Goal: Answer question/provide support: Share knowledge or assist other users

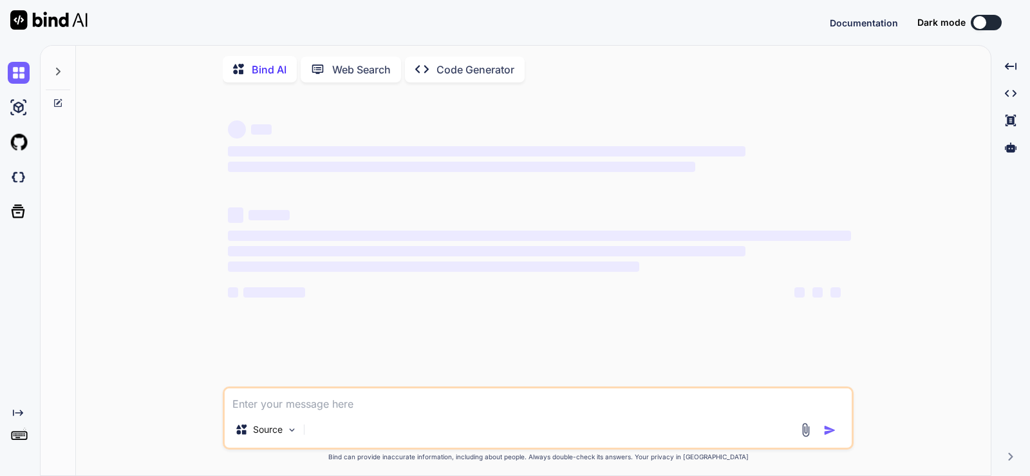
type textarea "x"
click at [482, 401] on textarea at bounding box center [538, 399] width 627 height 23
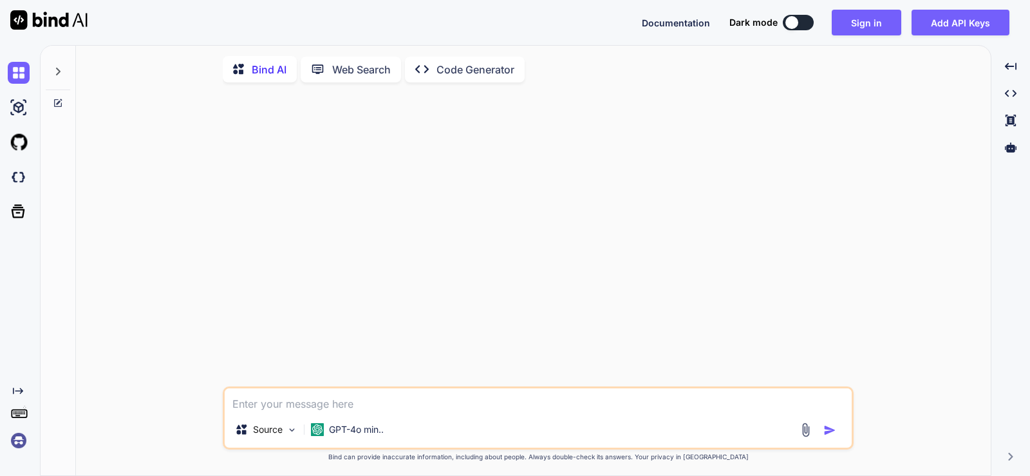
click at [17, 442] on img at bounding box center [19, 441] width 22 height 22
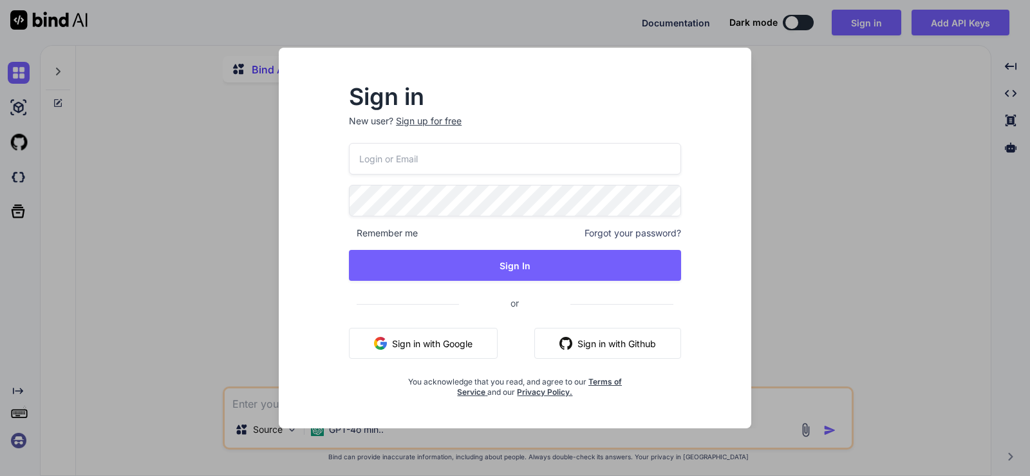
type input "[EMAIL_ADDRESS][DOMAIN_NAME]"
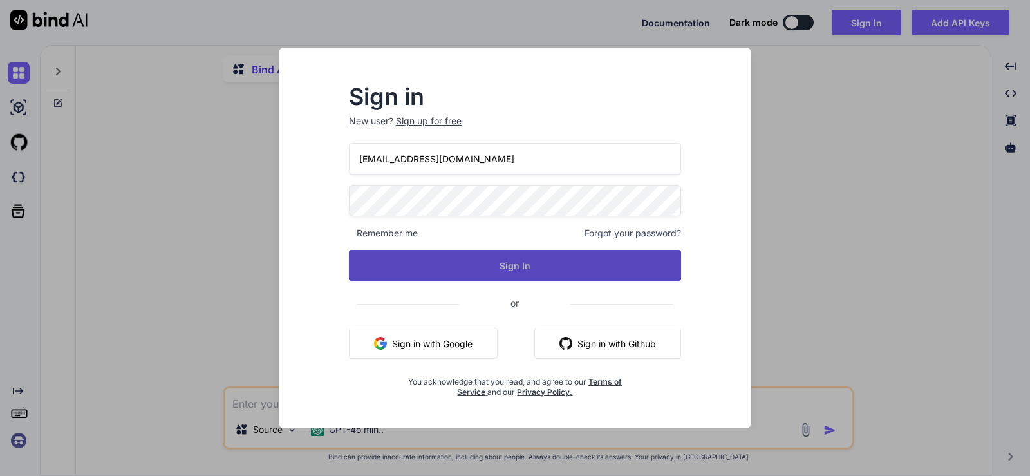
click at [540, 270] on button "Sign In" at bounding box center [515, 265] width 332 height 31
click at [526, 258] on button "Sign In" at bounding box center [515, 265] width 332 height 31
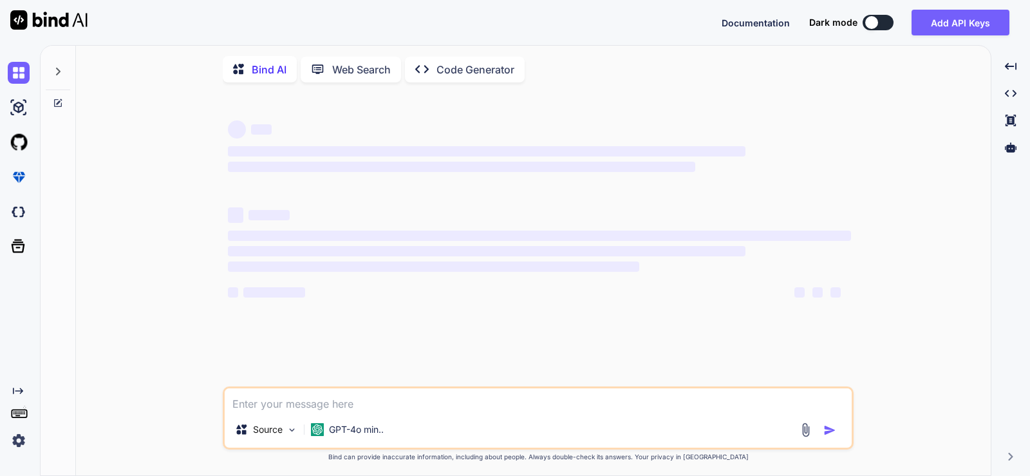
click at [363, 408] on textarea at bounding box center [538, 399] width 627 height 23
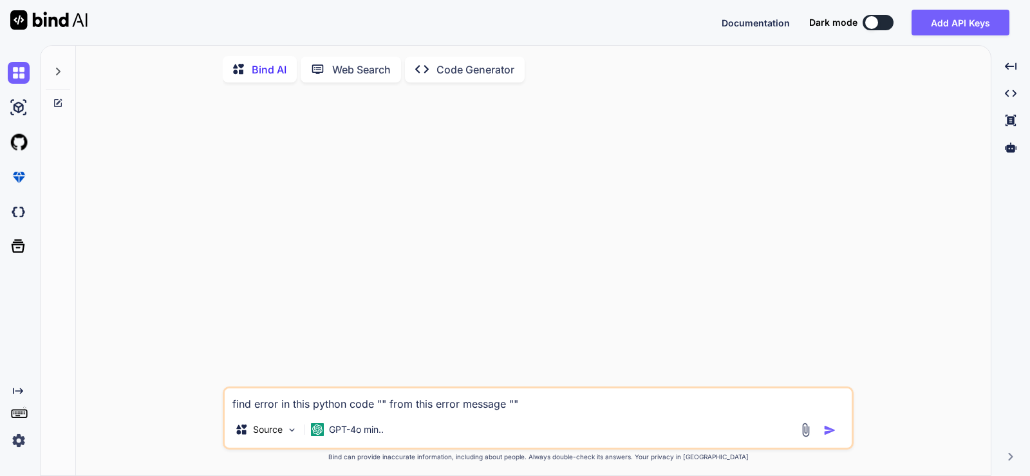
paste textarea "Exception has occurred: ImportError cannot import name 'settings' from 'ultraly…"
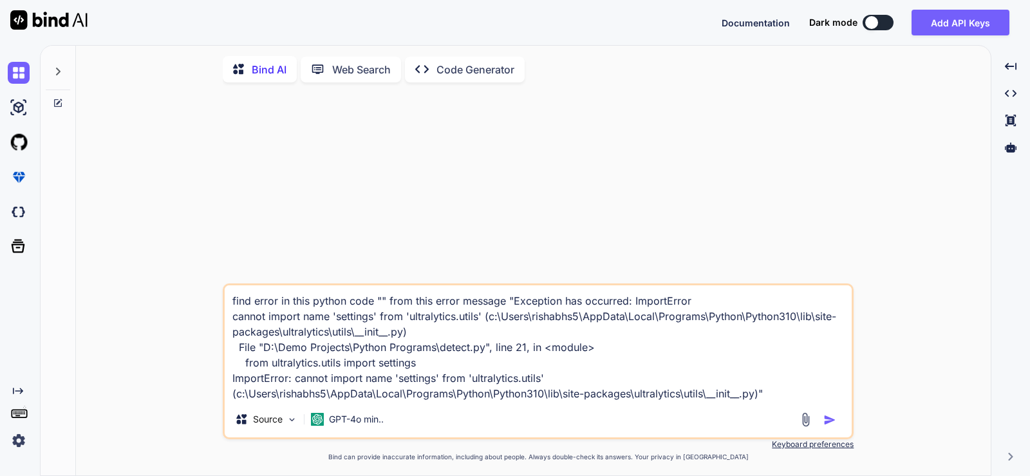
drag, startPoint x: 381, startPoint y: 303, endPoint x: 409, endPoint y: 320, distance: 32.7
click at [381, 303] on textarea "find error in this python code "" from this error message "Exception has occurr…" at bounding box center [538, 343] width 627 height 116
paste textarea "from ultralytics.utils import settings settings.update({'checks': False}) from …"
type textarea "find error in this python code " from ultralytics.utils import settings setting…"
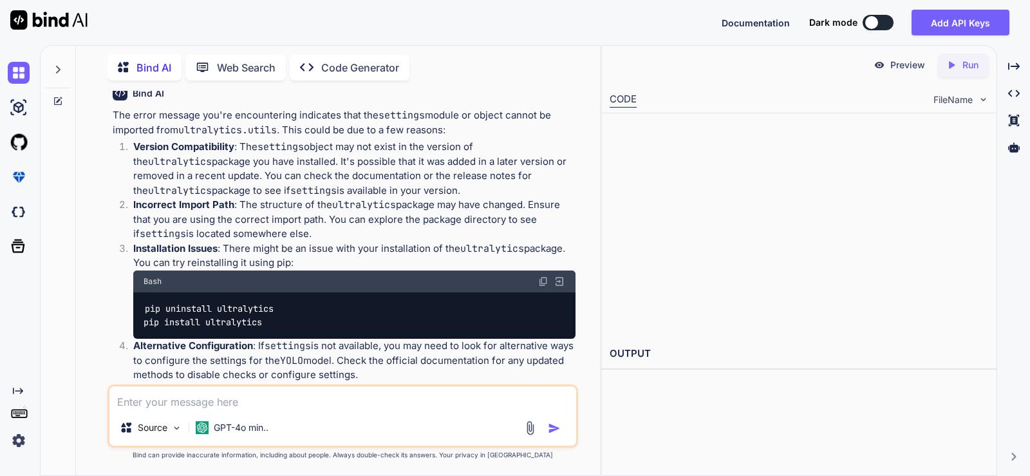
scroll to position [249, 0]
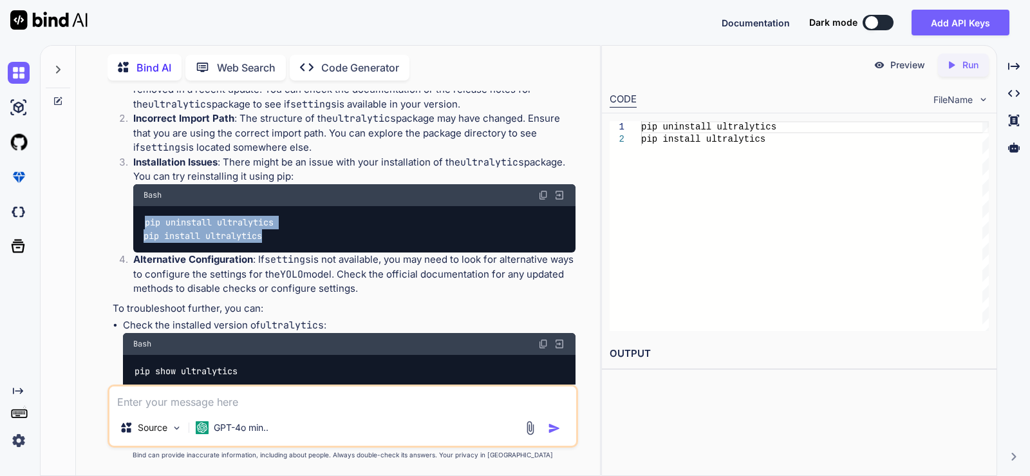
drag, startPoint x: 277, startPoint y: 237, endPoint x: 119, endPoint y: 222, distance: 158.5
click at [119, 222] on ol "Version Compatibility : The settings object may not exist in the version of the…" at bounding box center [344, 174] width 463 height 243
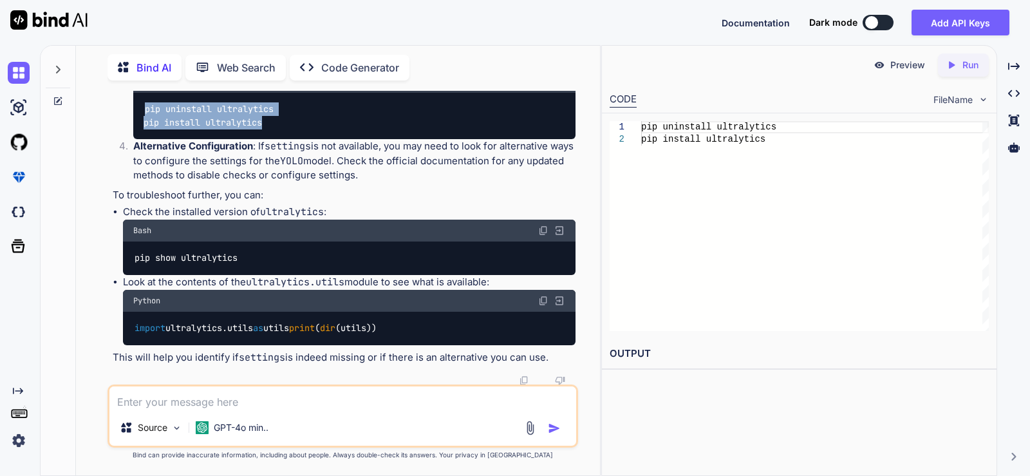
scroll to position [376, 0]
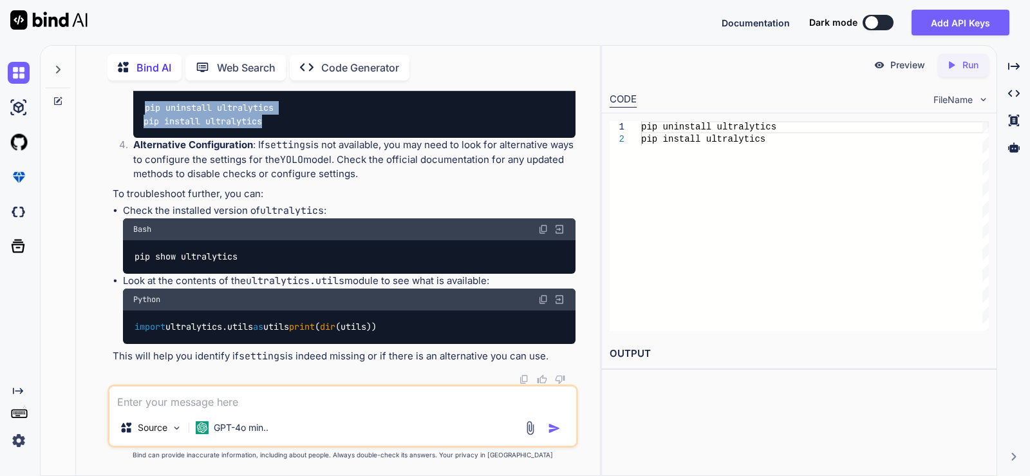
drag, startPoint x: 320, startPoint y: 313, endPoint x: 129, endPoint y: 314, distance: 191.3
click at [129, 314] on div "import ultralytics.utils as utils print ( dir (utils))" at bounding box center [349, 326] width 453 height 33
click at [546, 294] on img at bounding box center [543, 299] width 10 height 10
drag, startPoint x: 501, startPoint y: 268, endPoint x: 120, endPoint y: 274, distance: 380.7
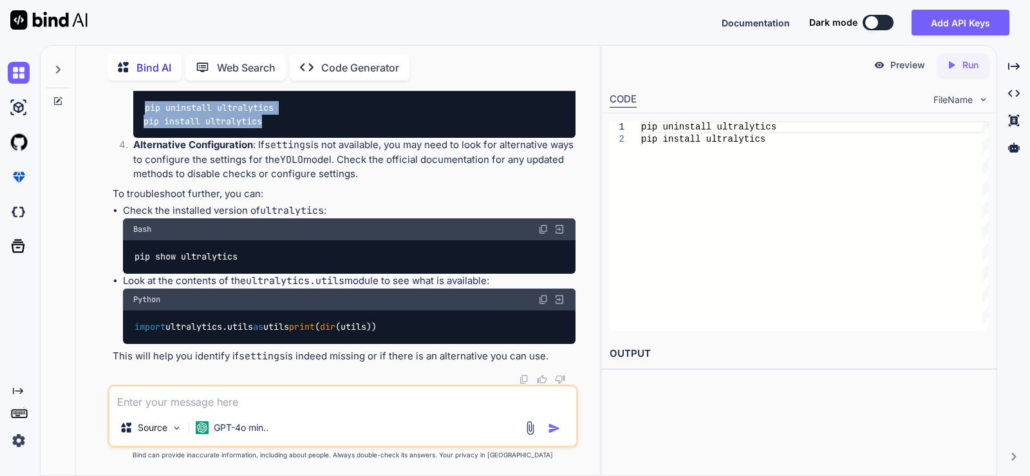
click at [120, 274] on ul "Check the installed version of ultralytics : Bash pip show ultralytics Look at …" at bounding box center [344, 274] width 463 height 140
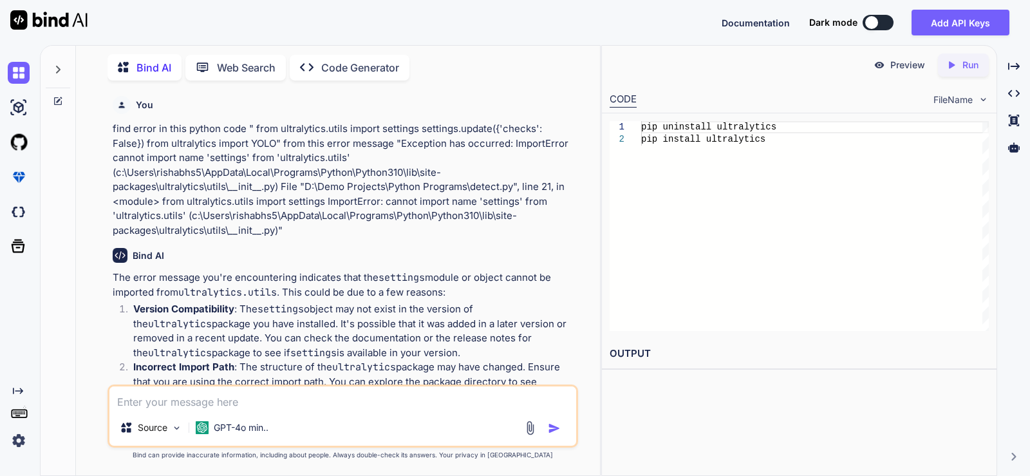
scroll to position [86, 0]
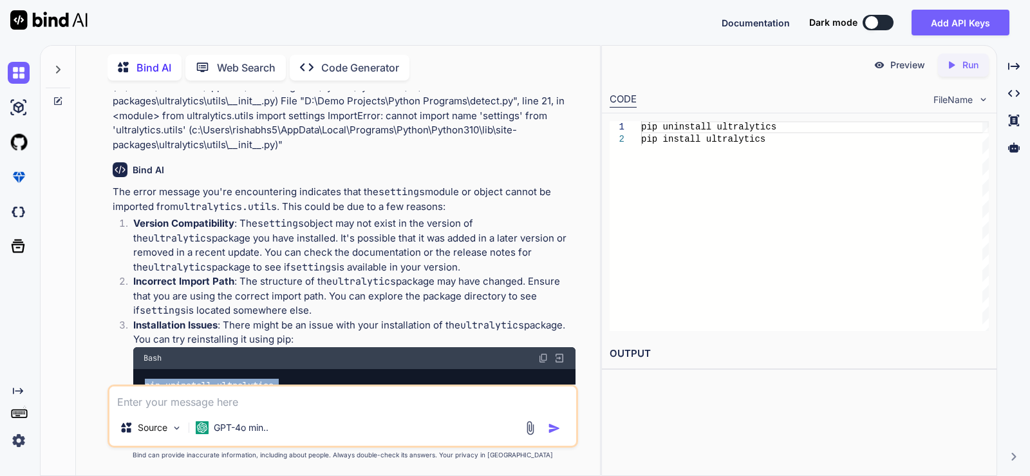
drag, startPoint x: 390, startPoint y: 265, endPoint x: 122, endPoint y: 223, distance: 271.2
click at [123, 223] on li "Version Compatibility : The settings object may not exist in the version of the…" at bounding box center [349, 245] width 453 height 58
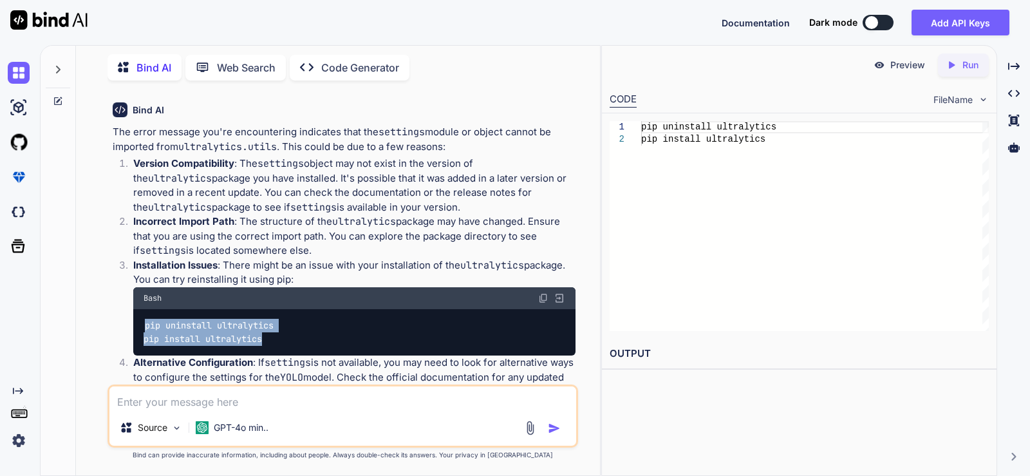
scroll to position [172, 0]
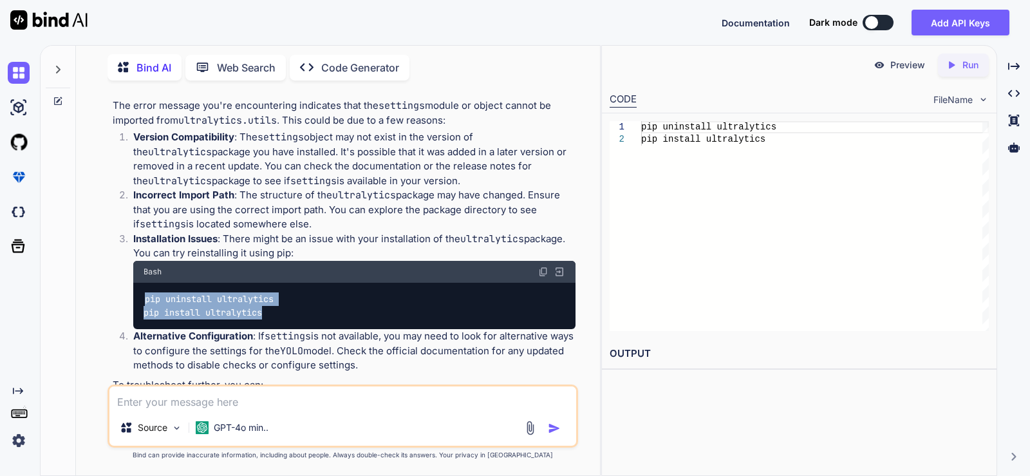
drag, startPoint x: 131, startPoint y: 202, endPoint x: 336, endPoint y: 223, distance: 205.9
click at [336, 223] on li "Incorrect Import Path : The structure of the ultralytics package may have chang…" at bounding box center [349, 210] width 453 height 44
click at [336, 223] on p "Incorrect Import Path : The structure of the ultralytics package may have chang…" at bounding box center [354, 210] width 442 height 44
drag, startPoint x: 333, startPoint y: 222, endPoint x: 118, endPoint y: 198, distance: 216.4
click at [118, 198] on ol "Version Compatibility : The settings object may not exist in the version of the…" at bounding box center [344, 251] width 463 height 243
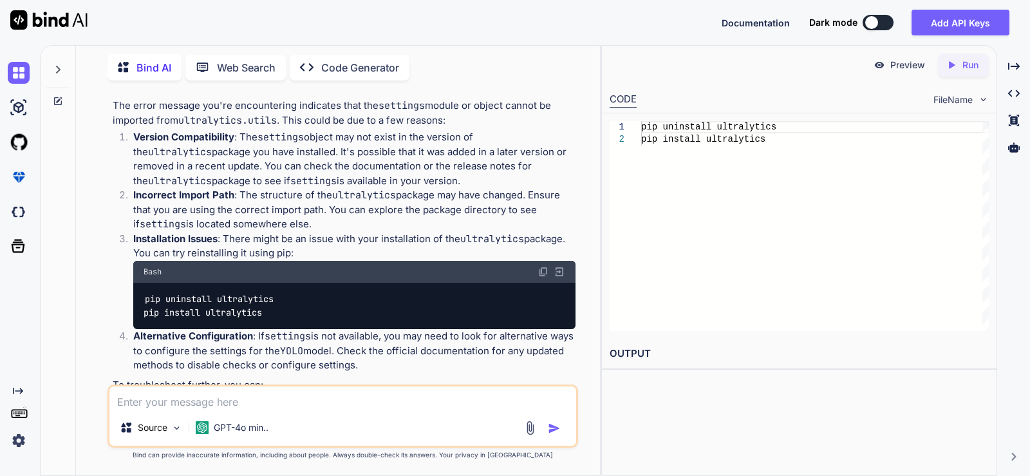
click at [162, 249] on p "Installation Issues : There might be an issue with your installation of the ult…" at bounding box center [354, 246] width 442 height 29
drag, startPoint x: 220, startPoint y: 239, endPoint x: 316, endPoint y: 257, distance: 97.0
click at [316, 257] on p "Installation Issues : There might be an issue with your installation of the ult…" at bounding box center [354, 246] width 442 height 29
click at [305, 323] on div "pip uninstall ultralytics pip install ultralytics" at bounding box center [354, 306] width 442 height 47
click at [537, 274] on div "Bash" at bounding box center [354, 272] width 442 height 22
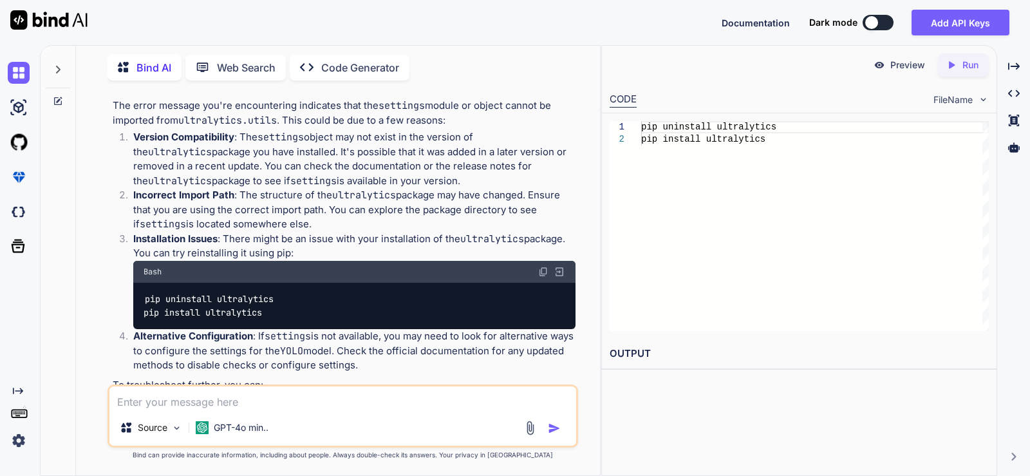
click at [547, 274] on img at bounding box center [543, 272] width 10 height 10
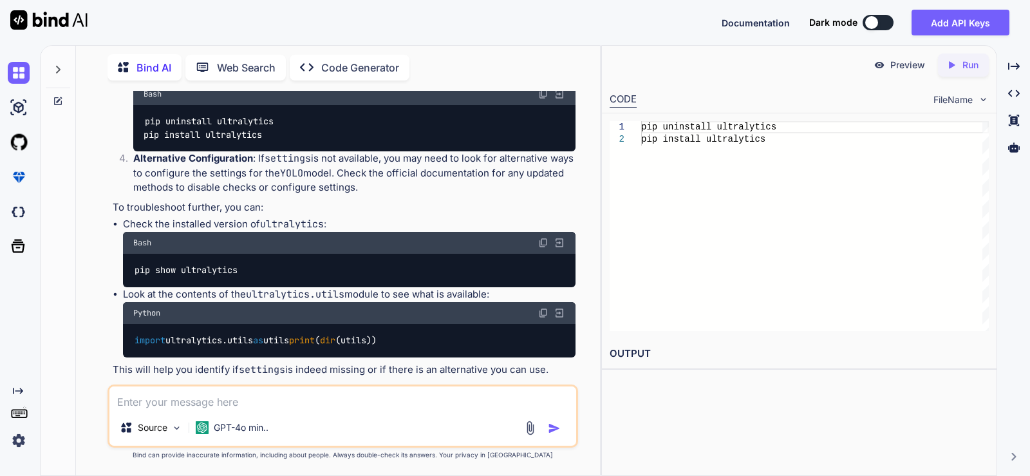
scroll to position [376, 0]
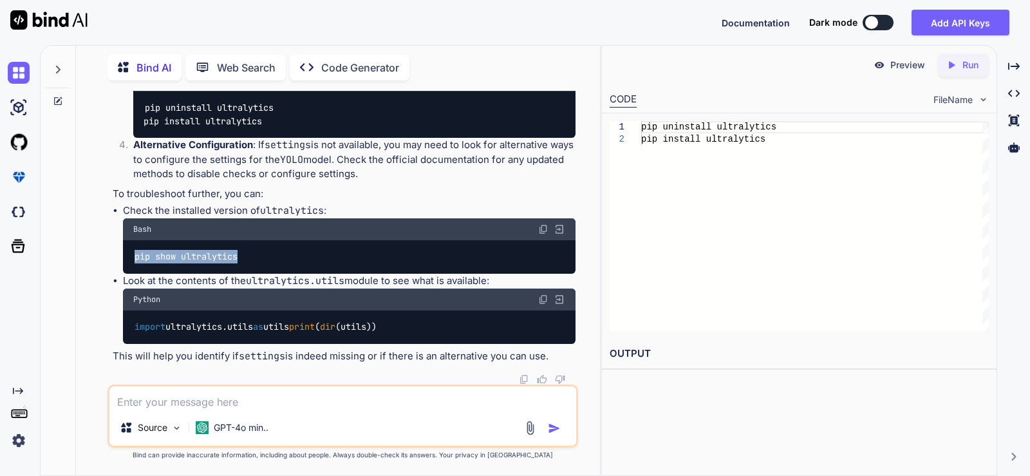
drag, startPoint x: 263, startPoint y: 242, endPoint x: 119, endPoint y: 243, distance: 143.6
click at [119, 243] on ul "Check the installed version of ultralytics : Bash pip show ultralytics Look at …" at bounding box center [344, 274] width 463 height 140
copy code "pip show ultralytics"
